Goal: Consume media (video, audio): Consume media (video, audio)

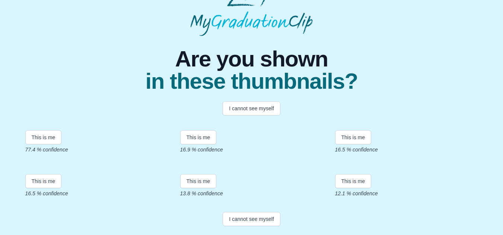
scroll to position [46, 0]
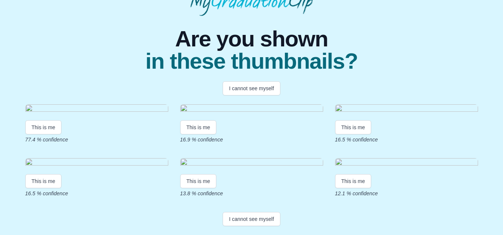
click at [127, 115] on img at bounding box center [96, 110] width 143 height 10
click at [49, 135] on button "This is me" at bounding box center [43, 128] width 36 height 14
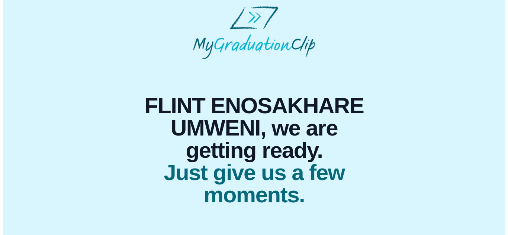
scroll to position [0, 0]
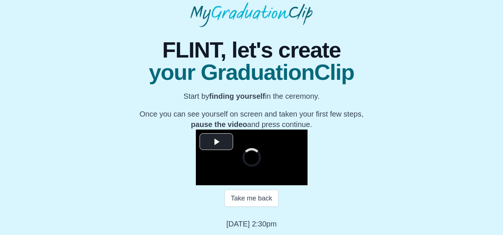
scroll to position [118, 0]
click at [216, 142] on span "Video Player" at bounding box center [216, 142] width 0 height 0
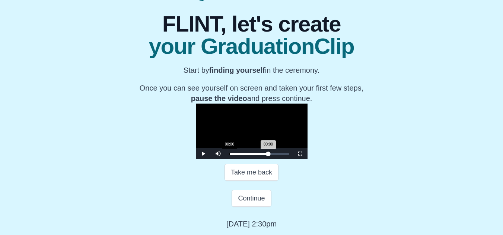
drag, startPoint x: 292, startPoint y: 182, endPoint x: 157, endPoint y: 181, distance: 134.7
click at [225, 160] on div "Loaded : 0% 00:00 00:00 Progress : 0%" at bounding box center [258, 153] width 67 height 11
click at [249, 181] on button "Take me back" at bounding box center [251, 172] width 54 height 17
drag, startPoint x: 290, startPoint y: 181, endPoint x: 266, endPoint y: 178, distance: 24.7
click at [261, 155] on div "30:55 Progress : 0%" at bounding box center [245, 154] width 32 height 2
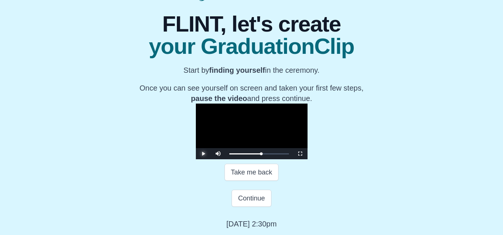
click at [203, 154] on span "Video Player" at bounding box center [203, 154] width 0 height 0
click at [300, 154] on span "Video Player" at bounding box center [300, 154] width 0 height 0
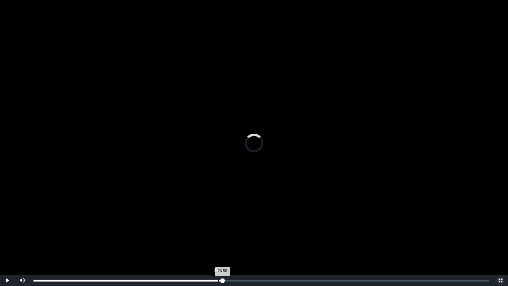
drag, startPoint x: 289, startPoint y: 279, endPoint x: 218, endPoint y: 277, distance: 70.7
click at [218, 235] on div "Loaded : 0% 23:25 23:56 Progress : 0%" at bounding box center [261, 280] width 463 height 11
click at [264, 235] on div "Loaded : 0% 29:15 29:15 Progress : 0%" at bounding box center [261, 280] width 463 height 11
click at [274, 235] on div "30:29" at bounding box center [274, 280] width 0 height 2
click at [280, 235] on div "31:17" at bounding box center [280, 280] width 0 height 2
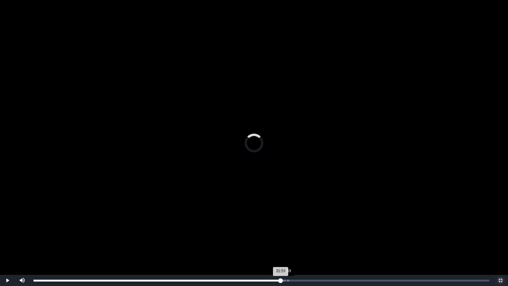
click at [286, 235] on div "31:59" at bounding box center [286, 280] width 0 height 2
click at [292, 235] on div "32:41" at bounding box center [292, 280] width 0 height 2
click at [297, 235] on div "Loaded : 0% 33:24 33:24 Progress : 0%" at bounding box center [261, 280] width 456 height 2
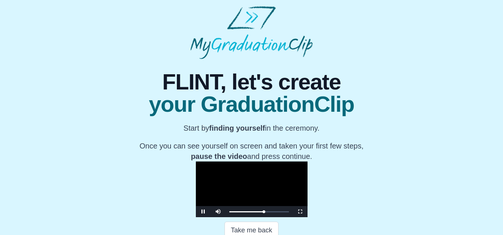
click at [307, 193] on video "Video Player" at bounding box center [252, 190] width 112 height 56
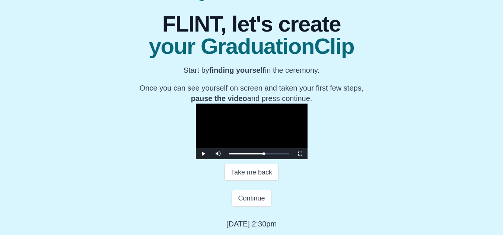
scroll to position [144, 0]
click at [253, 173] on button "Take me back" at bounding box center [251, 172] width 54 height 17
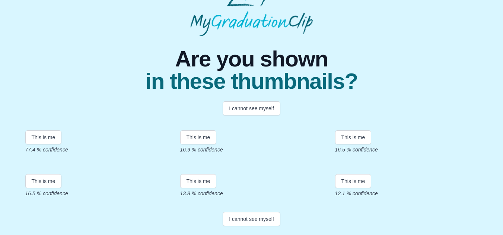
scroll to position [89, 0]
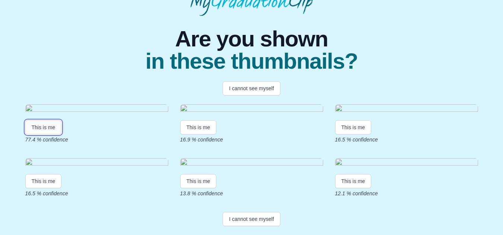
click at [51, 135] on button "This is me" at bounding box center [43, 128] width 36 height 14
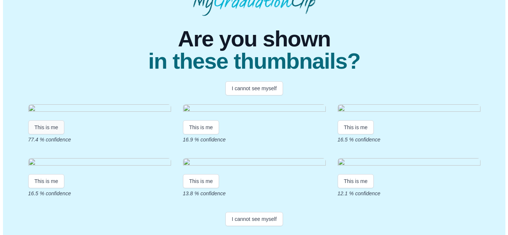
scroll to position [0, 0]
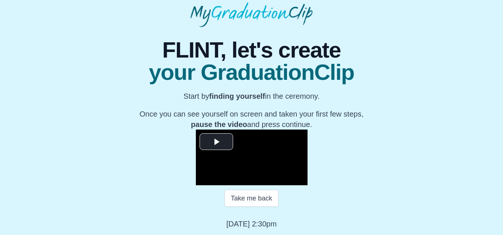
scroll to position [118, 0]
click at [216, 142] on span "Video Player" at bounding box center [216, 142] width 0 height 0
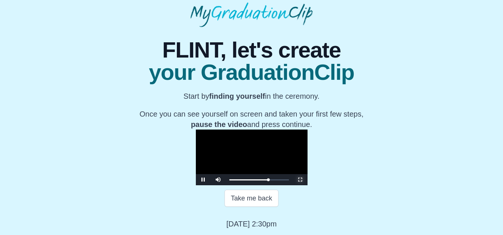
click at [300, 180] on span "Video Player" at bounding box center [300, 180] width 0 height 0
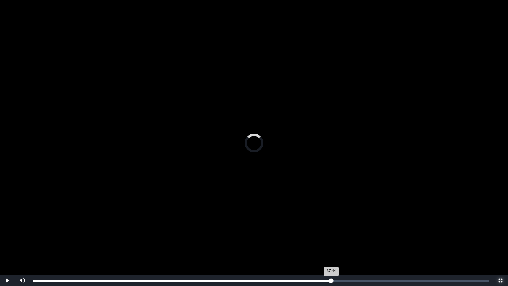
drag, startPoint x: 335, startPoint y: 278, endPoint x: 331, endPoint y: 279, distance: 3.9
click at [331, 235] on div "37:44 Progress : 0%" at bounding box center [182, 280] width 298 height 2
